Goal: Task Accomplishment & Management: Manage account settings

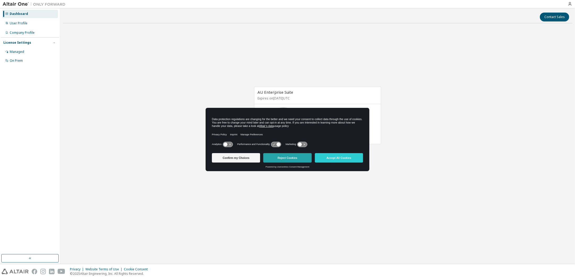
click at [278, 157] on button "Reject Cookies" at bounding box center [287, 157] width 48 height 9
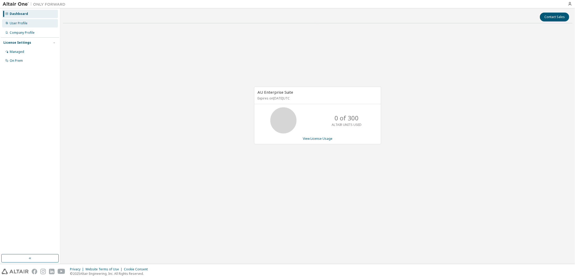
click at [27, 24] on div "User Profile" at bounding box center [30, 23] width 56 height 8
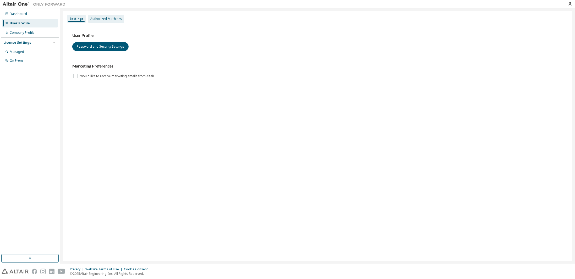
click at [113, 17] on div "Authorized Machines" at bounding box center [106, 19] width 32 height 4
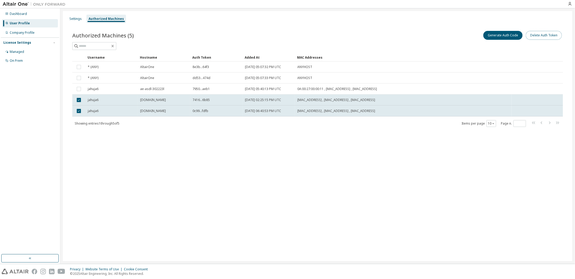
click at [547, 38] on button "Delete Auth Token" at bounding box center [543, 35] width 36 height 9
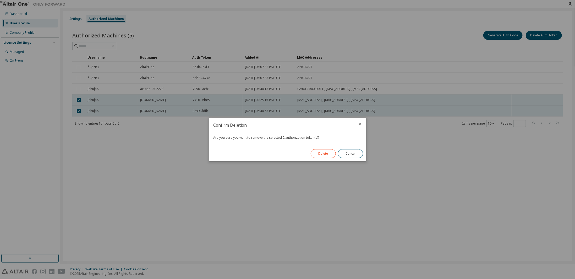
click at [322, 156] on button "Delete" at bounding box center [323, 153] width 25 height 9
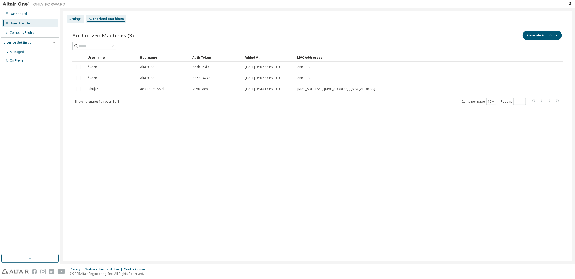
click at [81, 22] on div "Settings" at bounding box center [75, 19] width 16 height 8
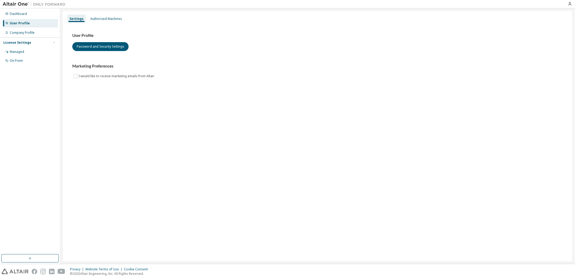
click at [99, 24] on div "User Profile Password and Security Settings Marketing Preferences I would like …" at bounding box center [317, 59] width 503 height 71
click at [98, 22] on div "Authorized Machines" at bounding box center [106, 19] width 36 height 8
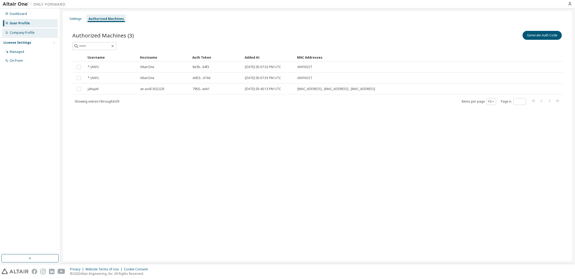
click at [31, 33] on div "Company Profile" at bounding box center [22, 33] width 25 height 4
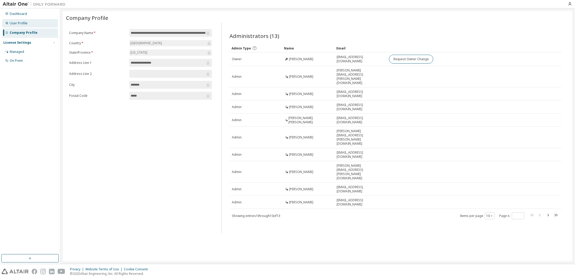
click at [25, 23] on div "User Profile" at bounding box center [19, 23] width 18 height 4
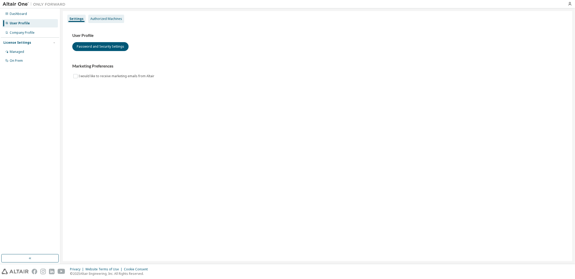
click at [100, 23] on div "Authorized Machines" at bounding box center [106, 19] width 36 height 8
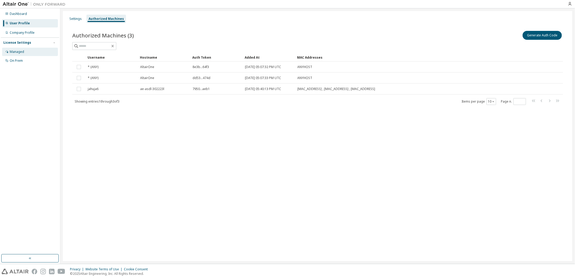
click at [20, 54] on div "Managed" at bounding box center [30, 52] width 56 height 8
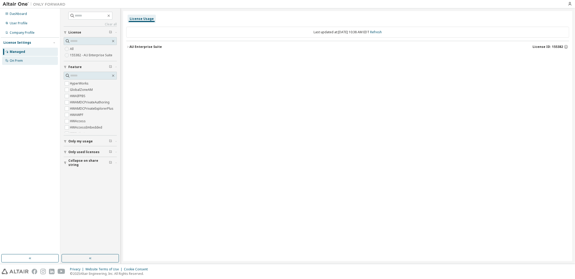
click at [16, 63] on div "On Prem" at bounding box center [30, 61] width 56 height 8
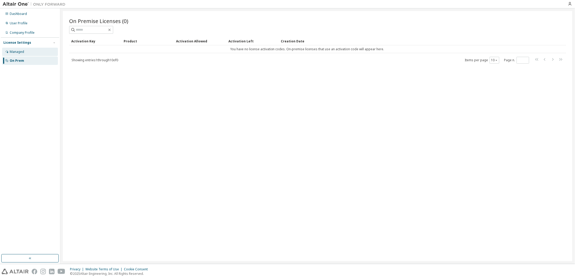
click at [16, 54] on div "Managed" at bounding box center [30, 52] width 56 height 8
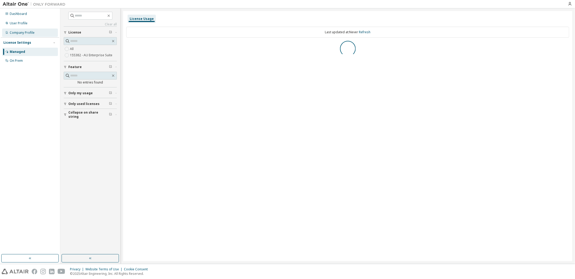
click at [18, 36] on div "Company Profile" at bounding box center [30, 33] width 56 height 8
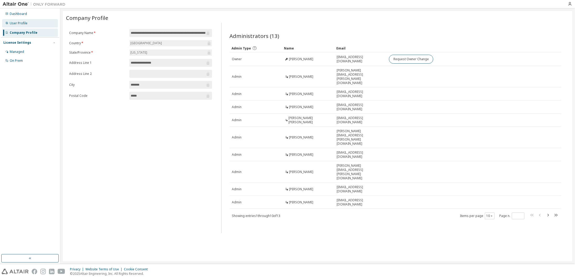
click at [14, 20] on div "User Profile" at bounding box center [30, 23] width 56 height 8
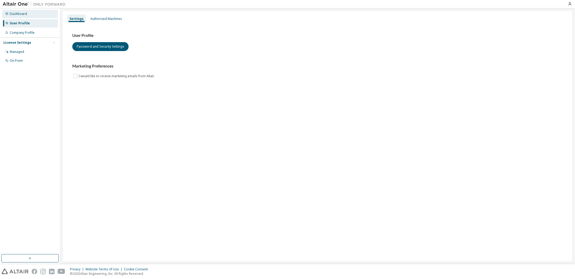
click at [34, 13] on div "Dashboard" at bounding box center [30, 14] width 56 height 8
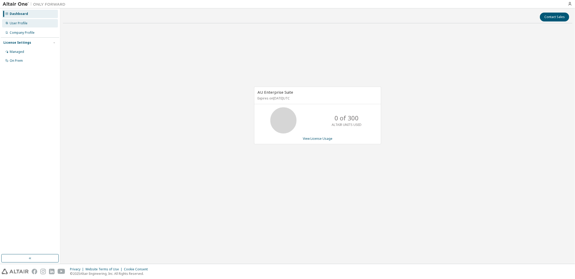
click at [30, 26] on div "User Profile" at bounding box center [30, 23] width 56 height 8
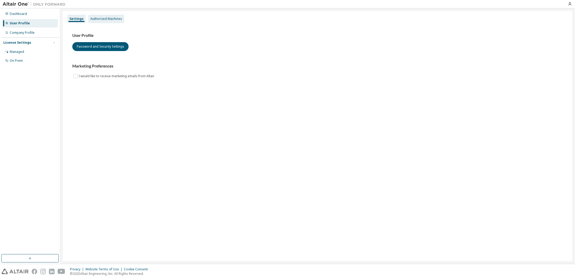
click at [109, 18] on div "Authorized Machines" at bounding box center [106, 19] width 32 height 4
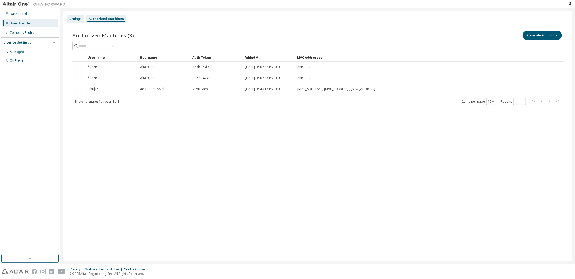
click at [80, 20] on div "Settings" at bounding box center [75, 19] width 12 height 4
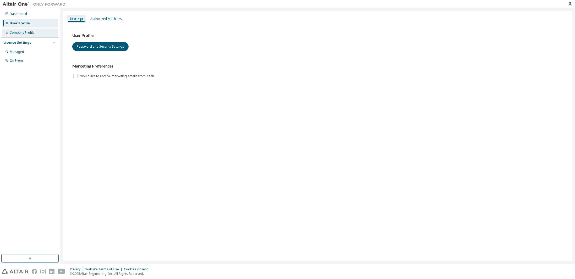
click at [15, 33] on div "Company Profile" at bounding box center [22, 33] width 25 height 4
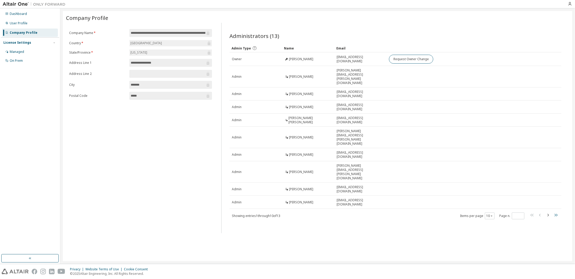
click at [557, 214] on icon "button" at bounding box center [555, 215] width 3 height 3
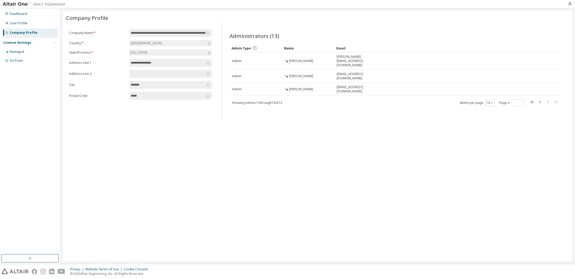
click at [539, 99] on icon "button" at bounding box center [540, 102] width 6 height 6
type input "*"
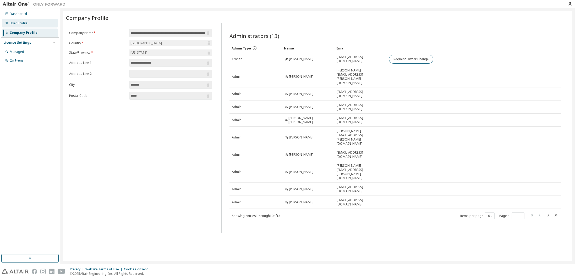
click at [18, 26] on div "User Profile" at bounding box center [30, 23] width 56 height 8
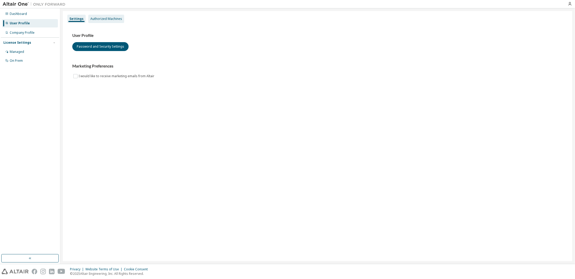
click at [103, 21] on div "Authorized Machines" at bounding box center [106, 19] width 32 height 4
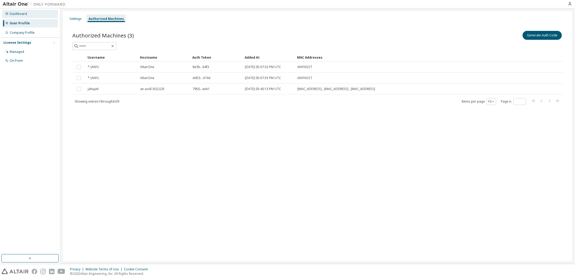
click at [13, 17] on div "Dashboard" at bounding box center [30, 14] width 56 height 8
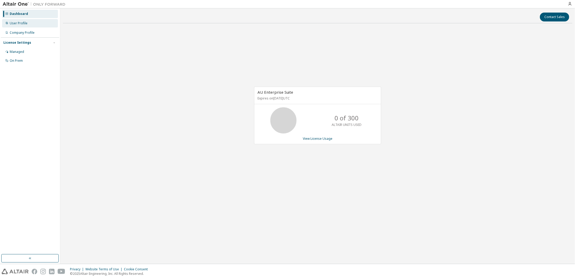
click at [13, 23] on div "User Profile" at bounding box center [19, 23] width 18 height 4
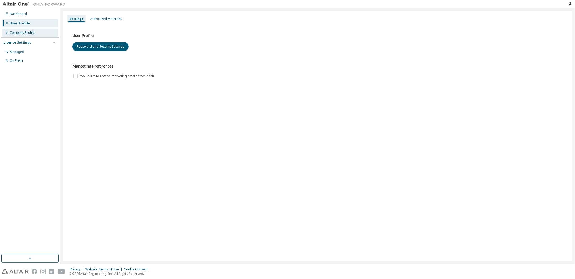
click at [17, 35] on div "Company Profile" at bounding box center [30, 33] width 56 height 8
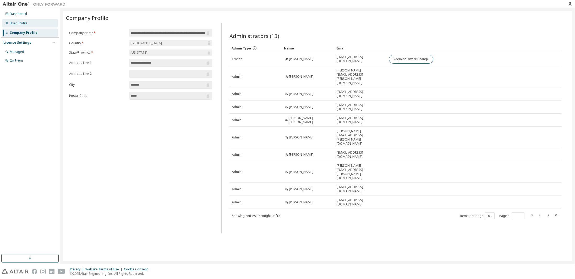
click at [16, 22] on div "User Profile" at bounding box center [19, 23] width 18 height 4
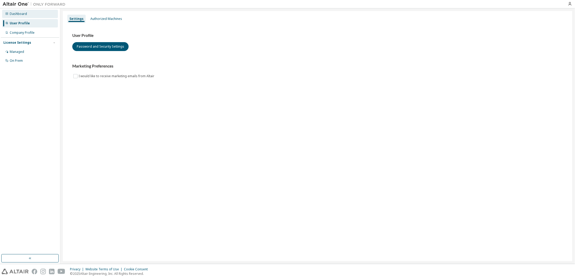
click at [18, 13] on div "Dashboard" at bounding box center [18, 14] width 17 height 4
